Goal: Transaction & Acquisition: Register for event/course

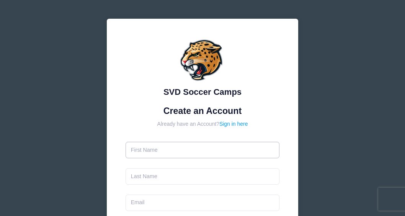
click at [190, 151] on input "text" at bounding box center [202, 150] width 154 height 16
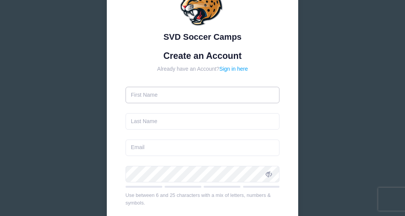
scroll to position [47, 0]
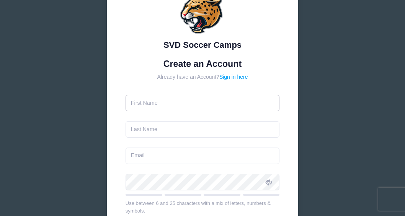
click at [159, 104] on input "text" at bounding box center [202, 103] width 154 height 16
type input "Christine"
type input "Weist"
type input "flabuen@gmail.com"
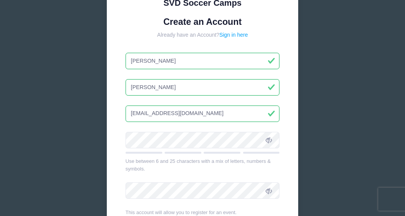
scroll to position [101, 0]
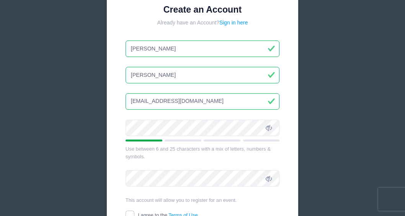
click at [270, 129] on icon at bounding box center [268, 128] width 6 height 6
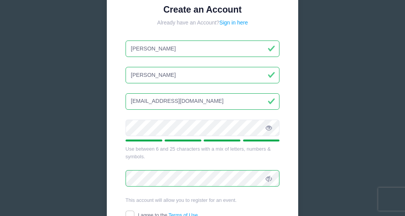
click at [270, 180] on icon at bounding box center [268, 179] width 6 height 6
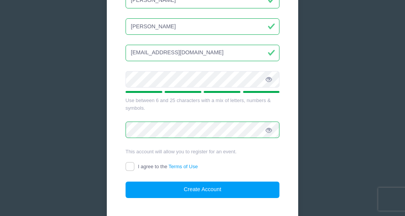
scroll to position [165, 0]
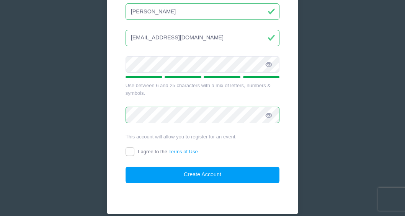
click at [148, 151] on span "I agree to the Terms of Use" at bounding box center [168, 152] width 60 height 6
click at [134, 151] on input "I agree to the Terms of Use" at bounding box center [129, 151] width 9 height 9
checkbox input "true"
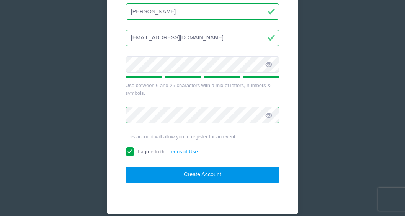
click at [202, 170] on button "Create Account" at bounding box center [202, 175] width 154 height 16
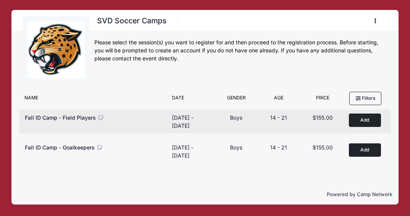
click at [366, 118] on button "Add to Cart" at bounding box center [365, 120] width 32 height 13
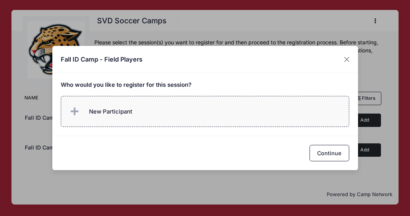
click at [149, 107] on label "New Participant" at bounding box center [205, 111] width 289 height 31
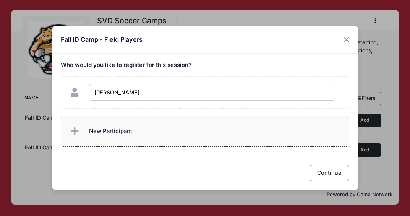
type input "Landon Weist"
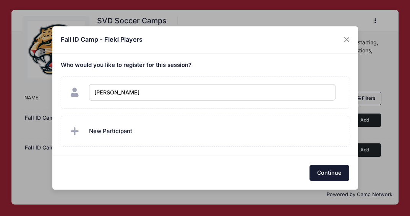
checkbox input "true"
click at [322, 172] on button "Continue" at bounding box center [330, 173] width 40 height 16
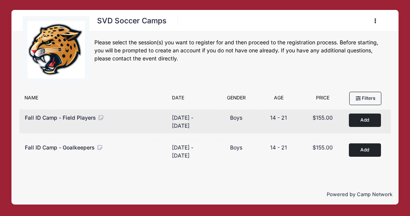
click at [363, 121] on button "Add to Cart" at bounding box center [365, 120] width 32 height 13
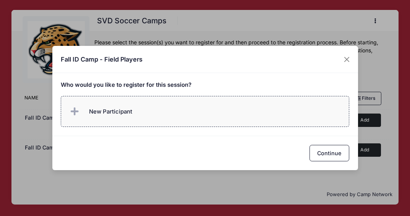
click at [132, 113] on label "New Participant" at bounding box center [205, 111] width 289 height 31
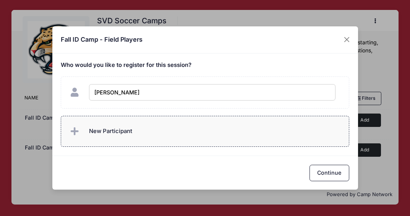
type input "Landon Weist"
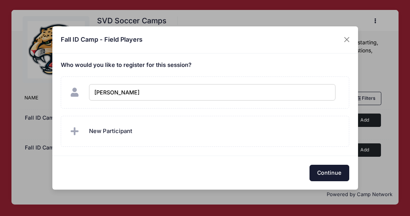
checkbox input "true"
click at [315, 170] on button "Continue" at bounding box center [330, 173] width 40 height 16
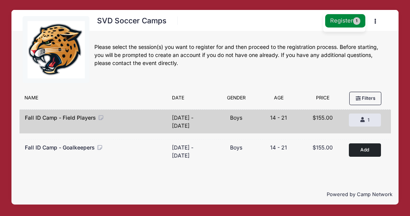
click at [348, 25] on button "Register 1" at bounding box center [345, 20] width 41 height 13
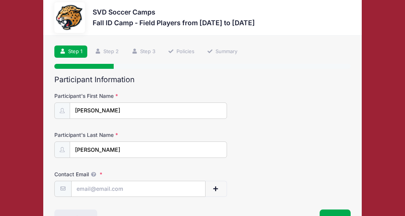
scroll to position [36, 0]
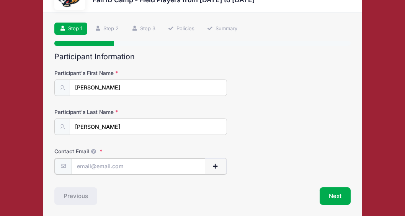
click at [134, 164] on input "Contact Email" at bounding box center [138, 166] width 133 height 16
type input "[EMAIL_ADDRESS][DOMAIN_NAME]"
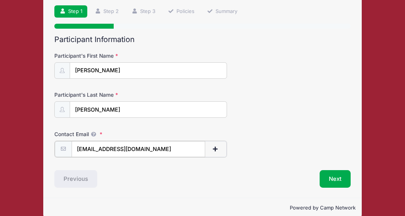
scroll to position [55, 0]
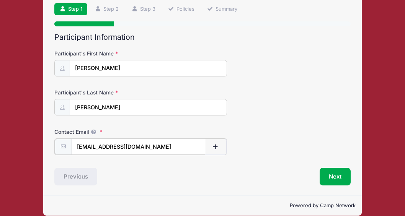
click at [215, 146] on span "button" at bounding box center [215, 146] width 7 height 5
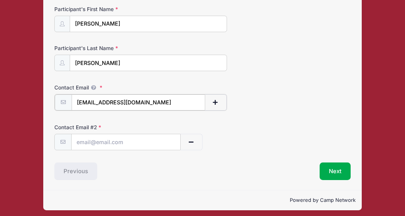
scroll to position [101, 0]
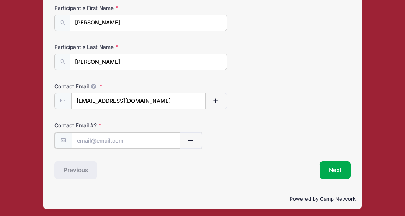
click at [86, 138] on input "text" at bounding box center [126, 140] width 109 height 16
click at [77, 142] on input "text" at bounding box center [126, 140] width 109 height 16
paste input "landonweist20@gmail.com"
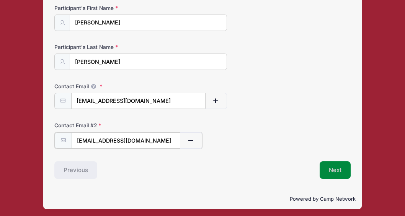
type input "landonweist20@gmail.com"
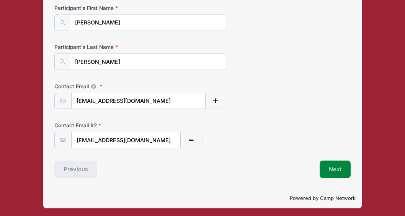
click at [338, 168] on button "Next" at bounding box center [334, 170] width 31 height 18
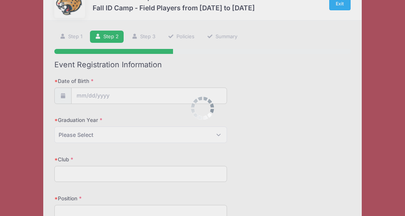
scroll to position [0, 0]
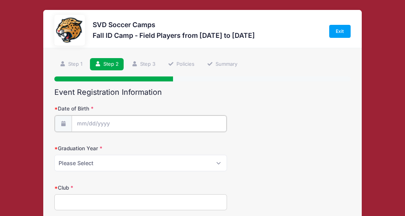
click at [102, 122] on input "Date of Birth" at bounding box center [149, 123] width 155 height 16
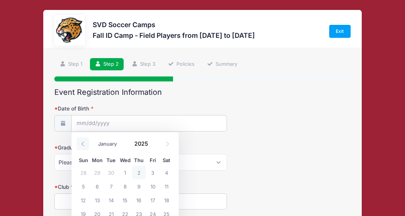
click at [83, 142] on icon at bounding box center [82, 143] width 5 height 5
click at [78, 122] on input "Date of Birth" at bounding box center [149, 123] width 155 height 16
click at [89, 119] on input "Date of Birth" at bounding box center [149, 123] width 155 height 16
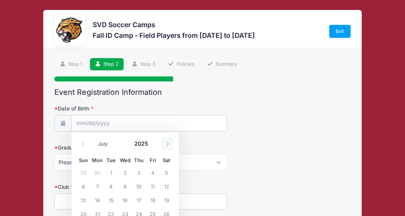
click at [168, 144] on icon at bounding box center [167, 143] width 3 height 5
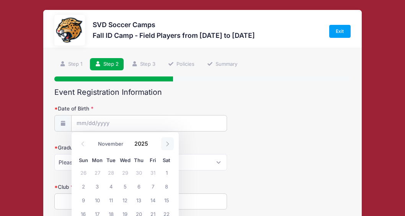
select select "11"
click at [168, 144] on icon at bounding box center [167, 143] width 3 height 5
type input "2026"
click at [168, 144] on icon at bounding box center [167, 143] width 3 height 5
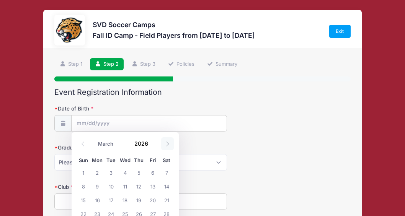
click at [168, 144] on icon at bounding box center [167, 143] width 3 height 5
select select "4"
click at [101, 145] on select "January February March April May June July August September October November De…" at bounding box center [111, 144] width 34 height 10
click at [94, 139] on select "January February March April May June July August September October November De…" at bounding box center [111, 144] width 34 height 10
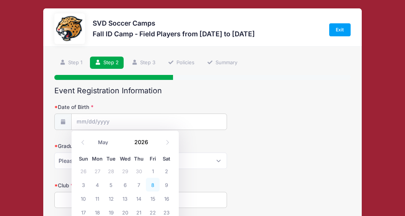
scroll to position [3, 0]
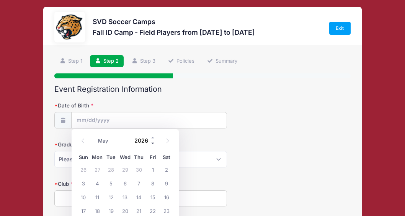
click at [153, 143] on span at bounding box center [152, 143] width 5 height 6
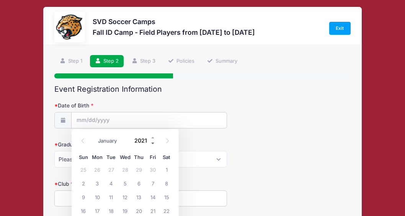
click at [153, 143] on span at bounding box center [152, 143] width 5 height 6
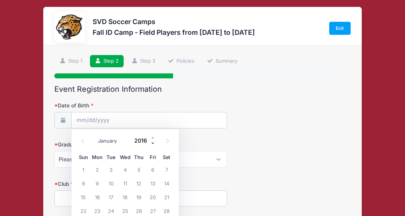
click at [153, 143] on span at bounding box center [152, 143] width 5 height 6
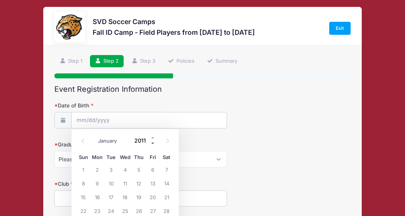
click at [153, 143] on span at bounding box center [152, 143] width 5 height 6
type input "2008"
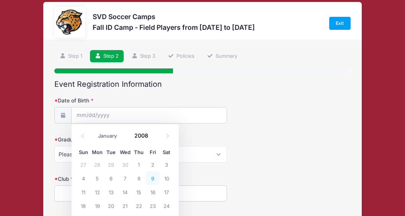
scroll to position [11, 0]
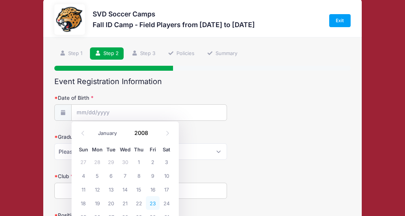
click at [153, 202] on span "23" at bounding box center [153, 203] width 14 height 14
type input "05/23/2008"
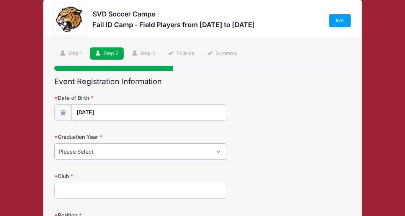
click at [185, 152] on select "Please Select 2024 2025 2026 2027 2028 2029" at bounding box center [140, 151] width 172 height 16
select select "2027"
click at [54, 143] on select "Please Select 2024 2025 2026 2027 2028 2029" at bounding box center [140, 151] width 172 height 16
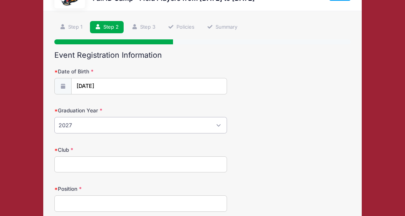
scroll to position [39, 0]
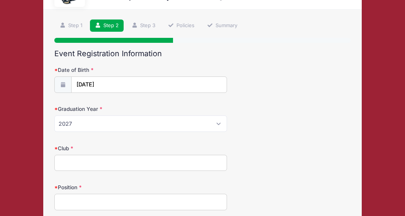
click at [100, 161] on input "Club" at bounding box center [140, 163] width 172 height 16
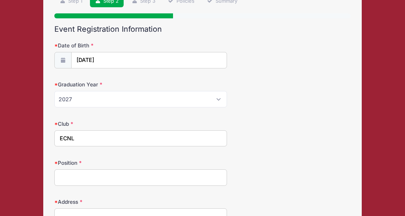
scroll to position [81, 0]
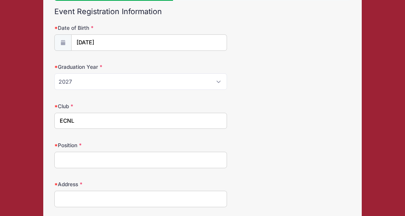
type input "ECNL"
click at [72, 162] on input "Position" at bounding box center [140, 160] width 172 height 16
type input "MF, FORW"
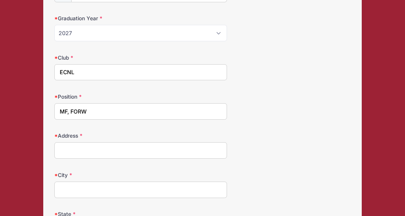
scroll to position [137, 0]
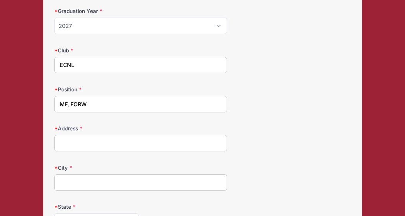
click at [120, 144] on input "Address" at bounding box center [140, 143] width 172 height 16
type input "3949 Southampton Dr"
type input "Mishawaka"
select select "IN"
type input "46544"
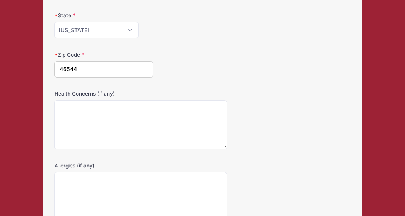
scroll to position [330, 0]
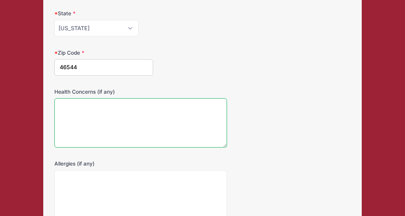
click at [114, 111] on textarea "Health Concerns (if any)" at bounding box center [140, 122] width 172 height 49
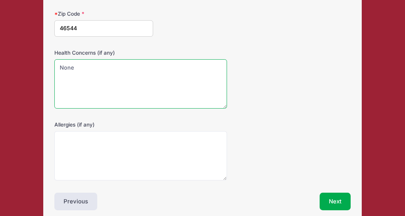
scroll to position [403, 0]
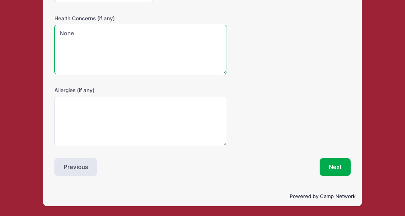
type textarea "None"
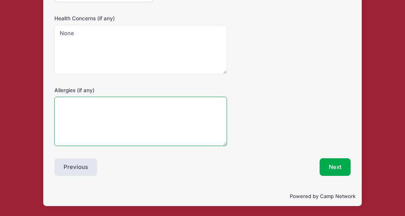
click at [68, 120] on textarea "Allergies (if any)" at bounding box center [140, 121] width 172 height 49
type textarea "Nove"
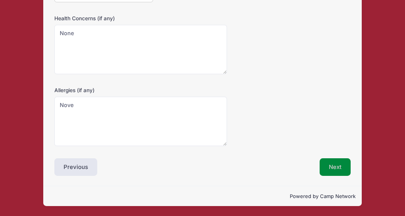
click at [335, 165] on button "Next" at bounding box center [334, 167] width 31 height 18
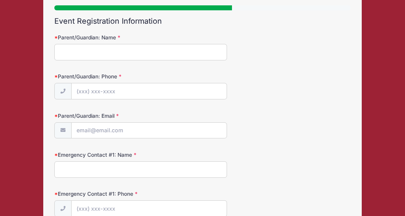
scroll to position [0, 0]
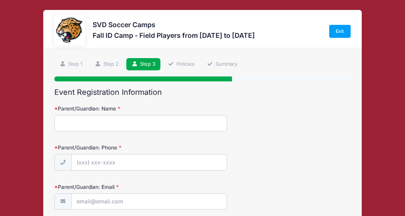
click at [108, 122] on input "Parent/Guardian: Name" at bounding box center [140, 123] width 172 height 16
type input "Christine Weist"
type input "(574) 210-6774"
type input "[EMAIL_ADDRESS][DOMAIN_NAME]"
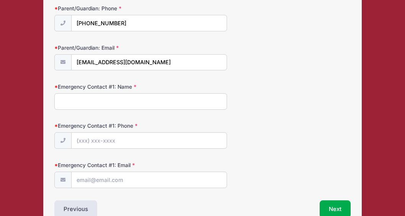
scroll to position [156, 0]
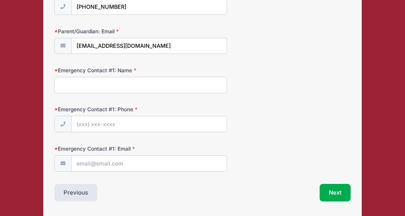
click at [141, 85] on input "Emergency Contact #1: Name" at bounding box center [140, 85] width 172 height 16
type input "Gregory E Weist"
drag, startPoint x: 115, startPoint y: 124, endPoint x: 125, endPoint y: 124, distance: 9.9
click at [125, 124] on input "(574) 210-6774" at bounding box center [149, 124] width 155 height 16
type input "(574) 210-6773"
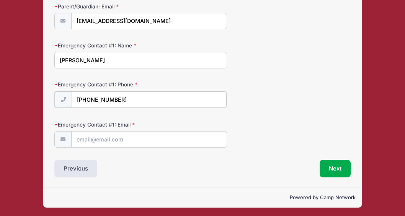
scroll to position [182, 0]
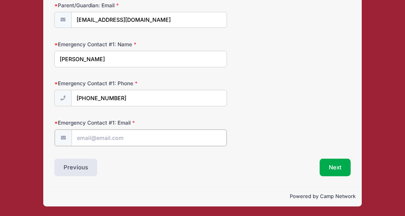
click at [90, 135] on input "Emergency Contact #1: Email" at bounding box center [149, 138] width 155 height 16
type input "geweist426@gmail.com"
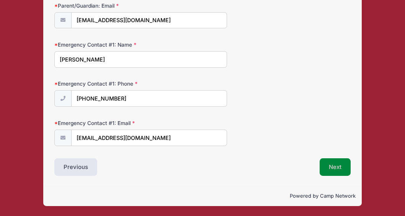
scroll to position [181, 0]
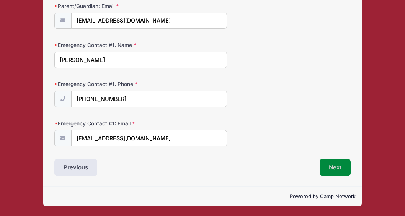
click at [338, 162] on button "Next" at bounding box center [334, 168] width 31 height 18
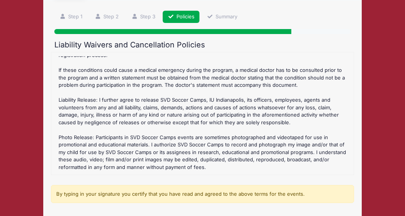
scroll to position [156, 0]
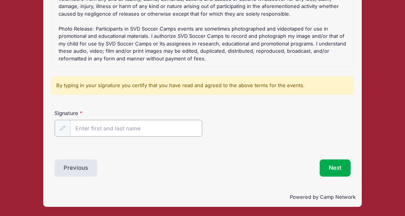
click at [86, 129] on input "Signature" at bounding box center [136, 128] width 132 height 16
type input "Christine Weist"
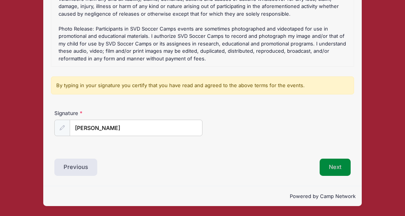
click at [334, 164] on button "Next" at bounding box center [334, 168] width 31 height 18
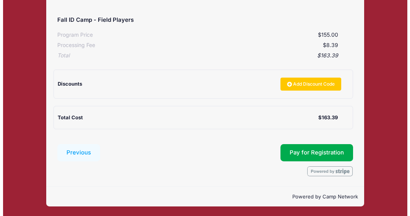
scroll to position [146, 0]
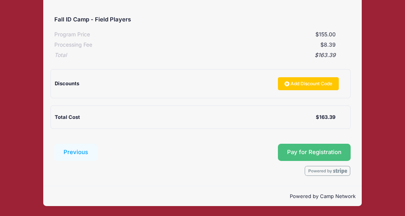
click at [316, 151] on button "Pay for Registration" at bounding box center [314, 153] width 73 height 18
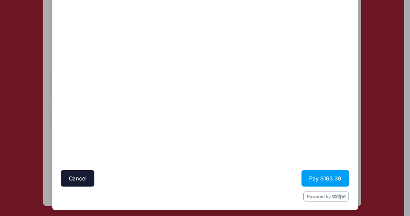
scroll to position [90, 0]
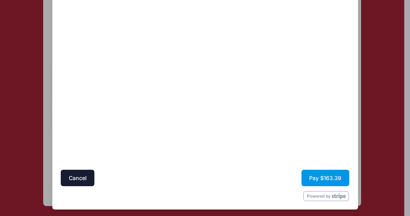
click at [316, 179] on button "Pay $163.39" at bounding box center [326, 178] width 48 height 16
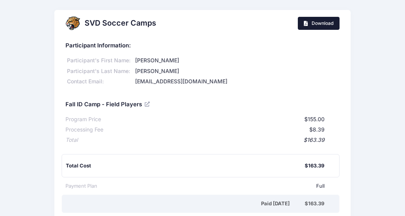
click at [320, 23] on span "Download" at bounding box center [322, 23] width 22 height 6
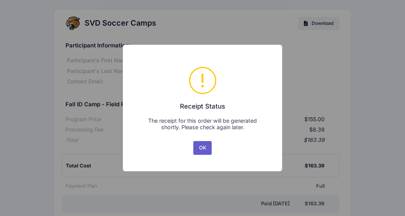
click at [203, 147] on button "OK" at bounding box center [202, 148] width 18 height 14
